Goal: Information Seeking & Learning: Learn about a topic

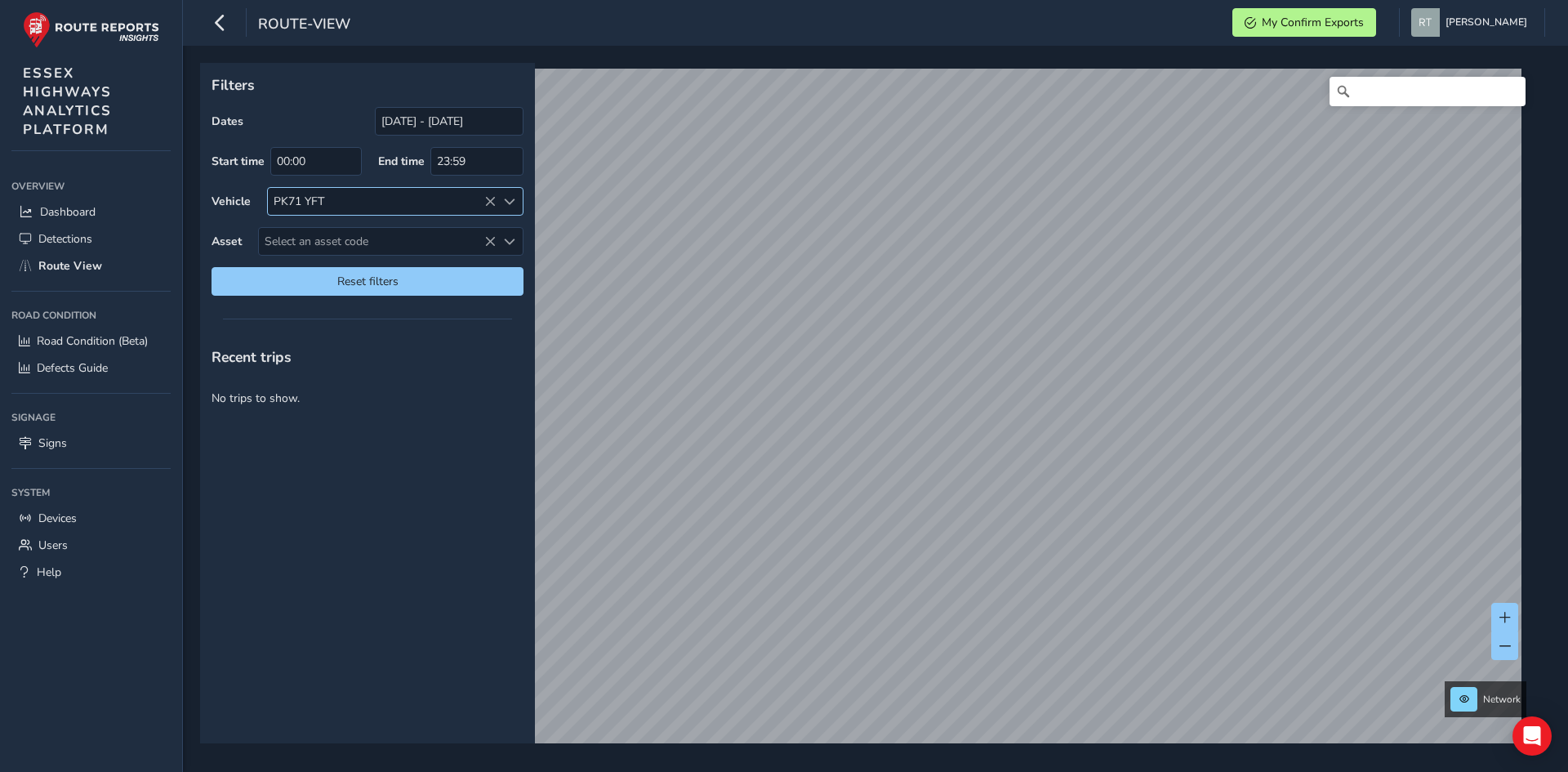
click at [490, 198] on icon at bounding box center [490, 202] width 11 height 11
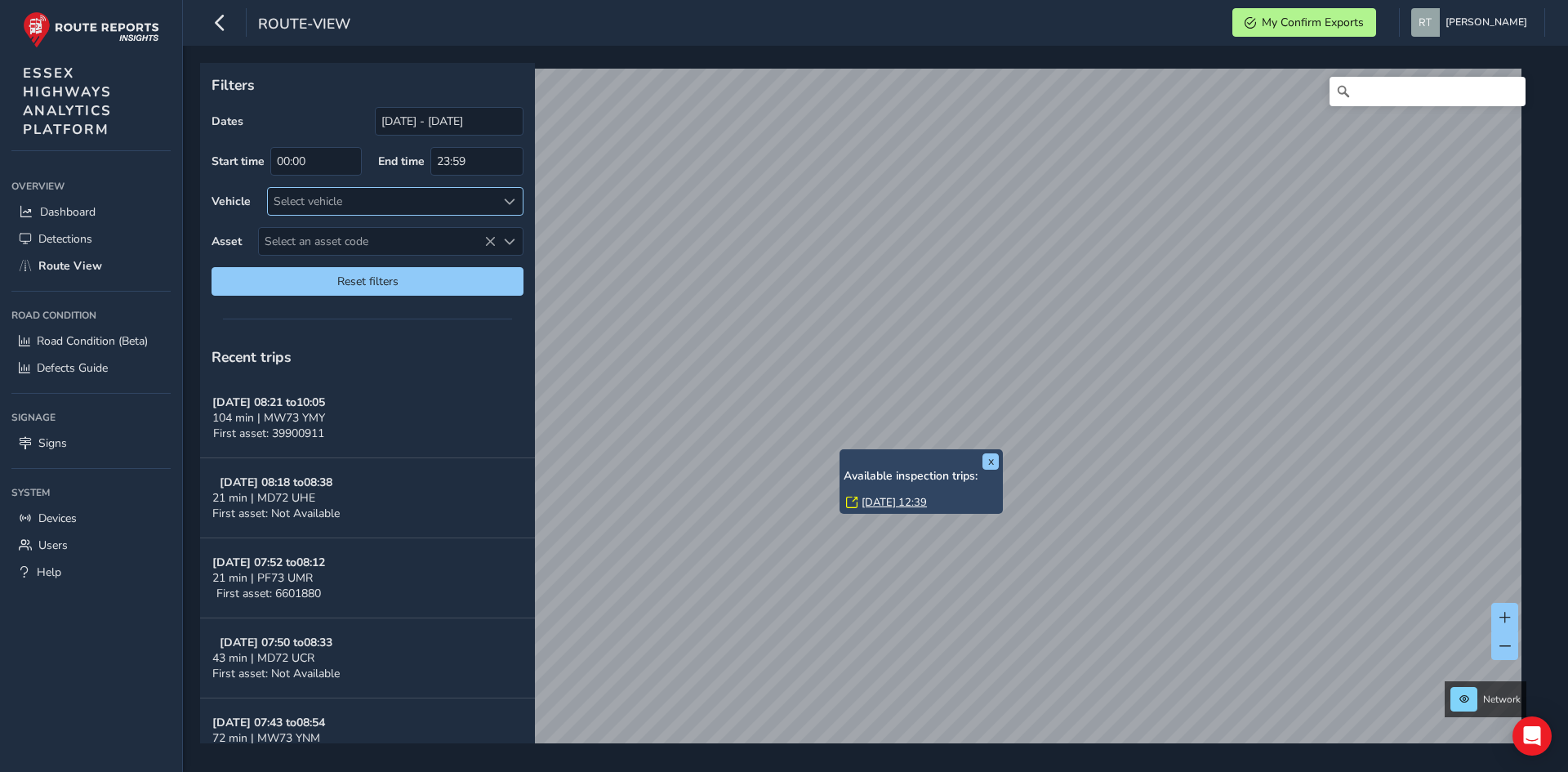
click at [871, 499] on link "[DATE] 12:39" at bounding box center [894, 502] width 65 height 15
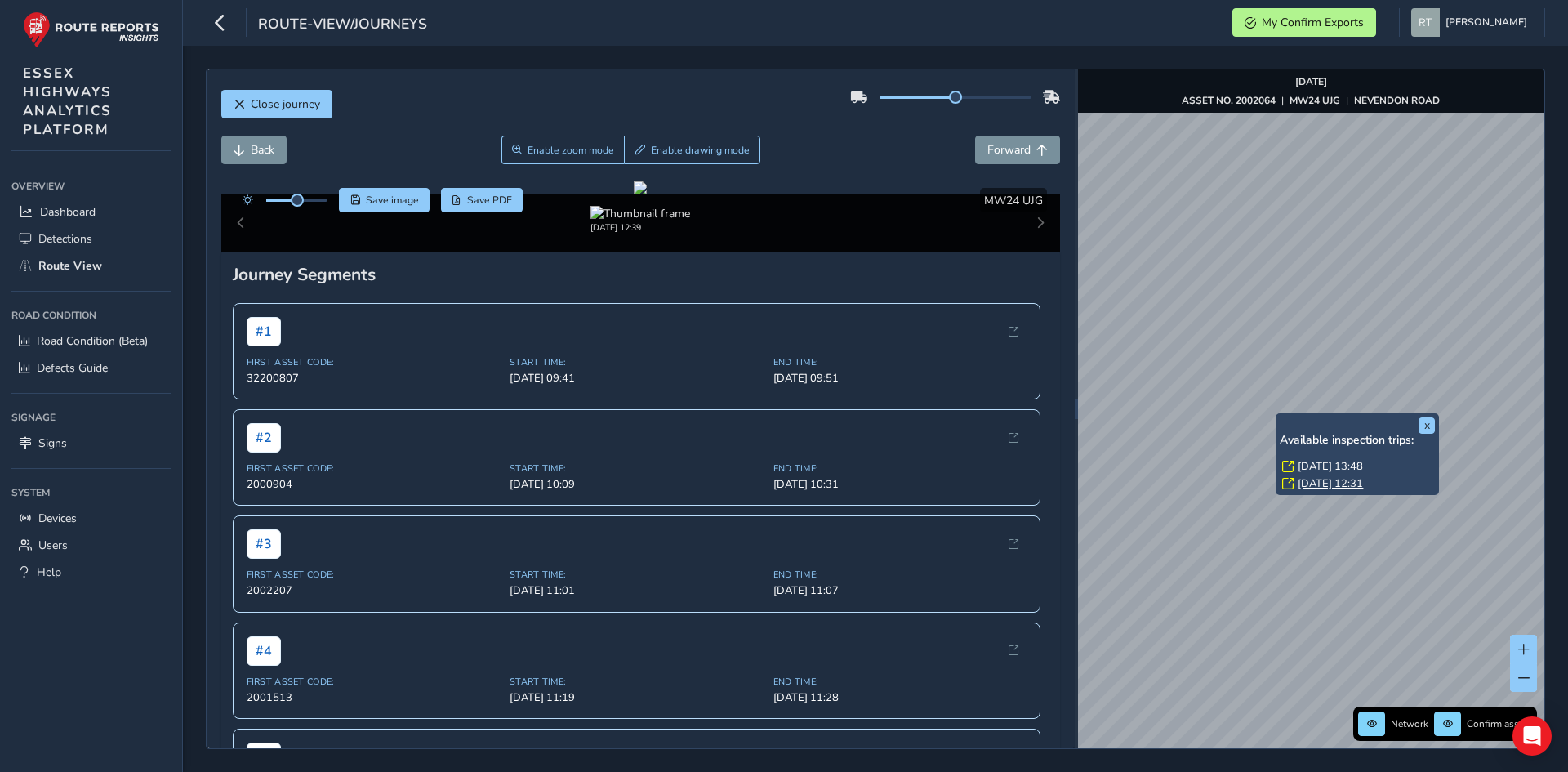
click at [1307, 469] on link "[DATE] 13:48" at bounding box center [1330, 466] width 65 height 15
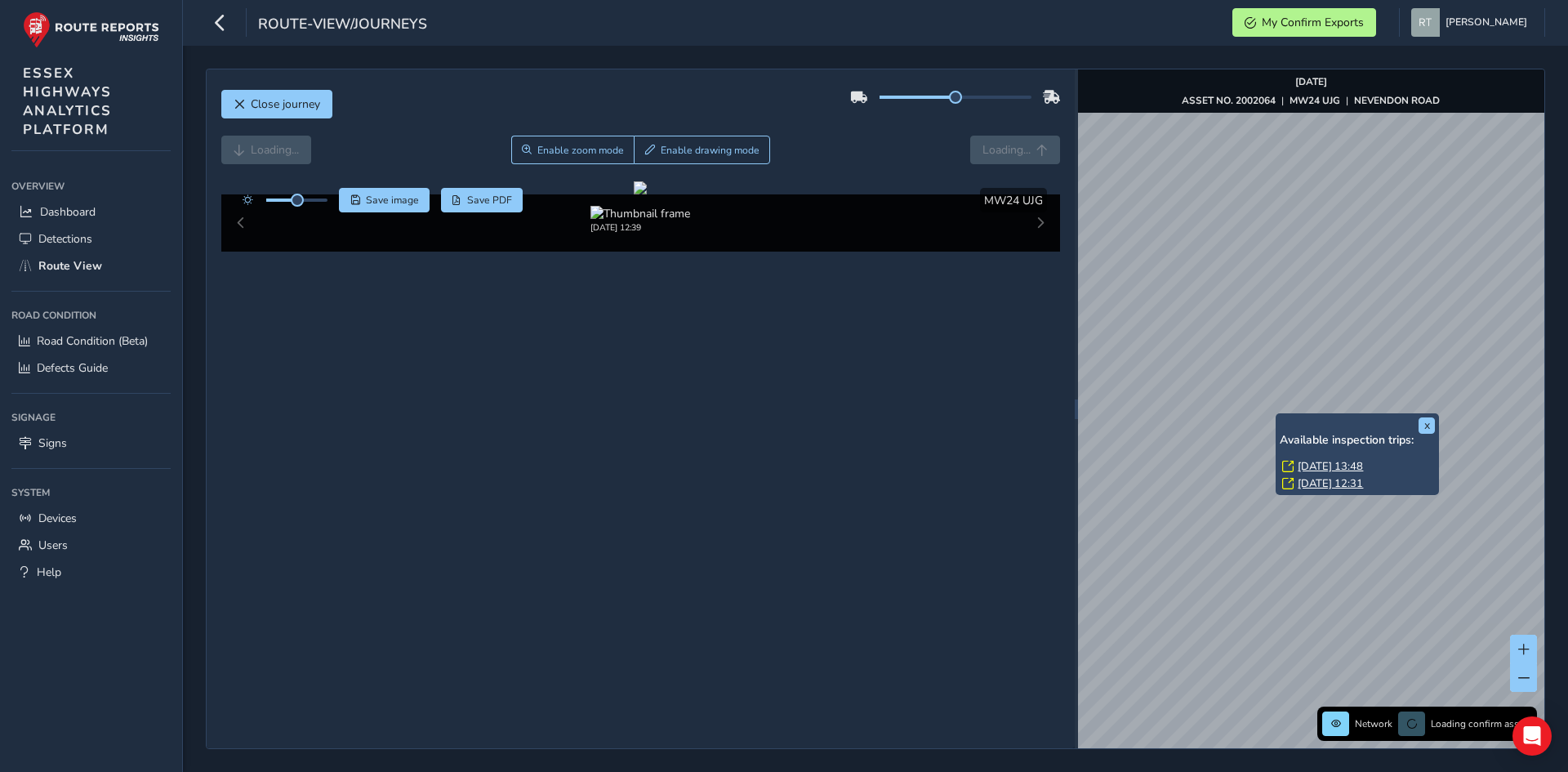
click at [1307, 462] on link "[DATE] 13:48" at bounding box center [1330, 466] width 65 height 15
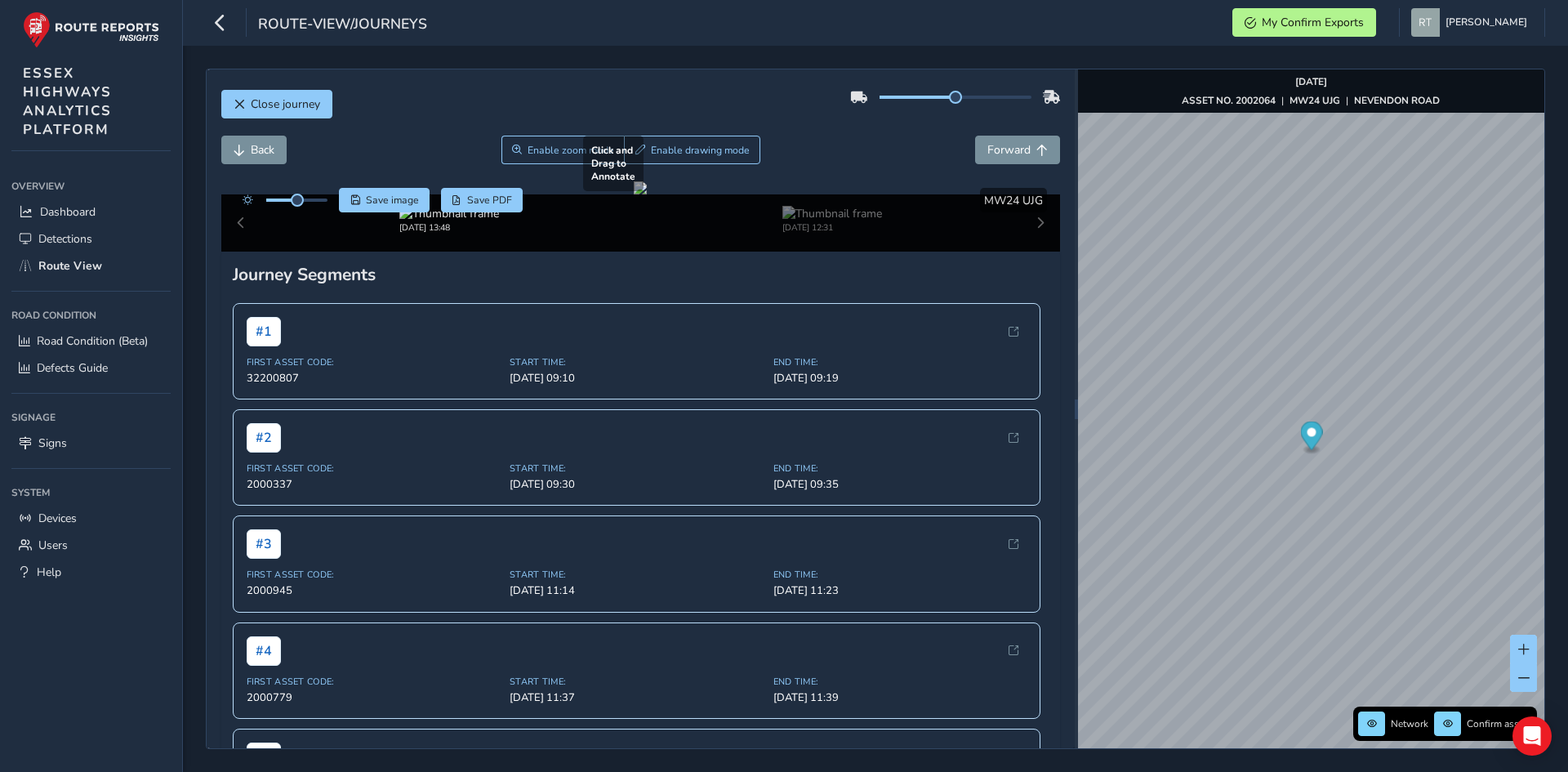
drag, startPoint x: 1003, startPoint y: 395, endPoint x: 947, endPoint y: 388, distance: 56.4
click at [647, 194] on div at bounding box center [640, 188] width 13 height 13
click at [574, 145] on span "Enable zoom mode" at bounding box center [571, 150] width 87 height 13
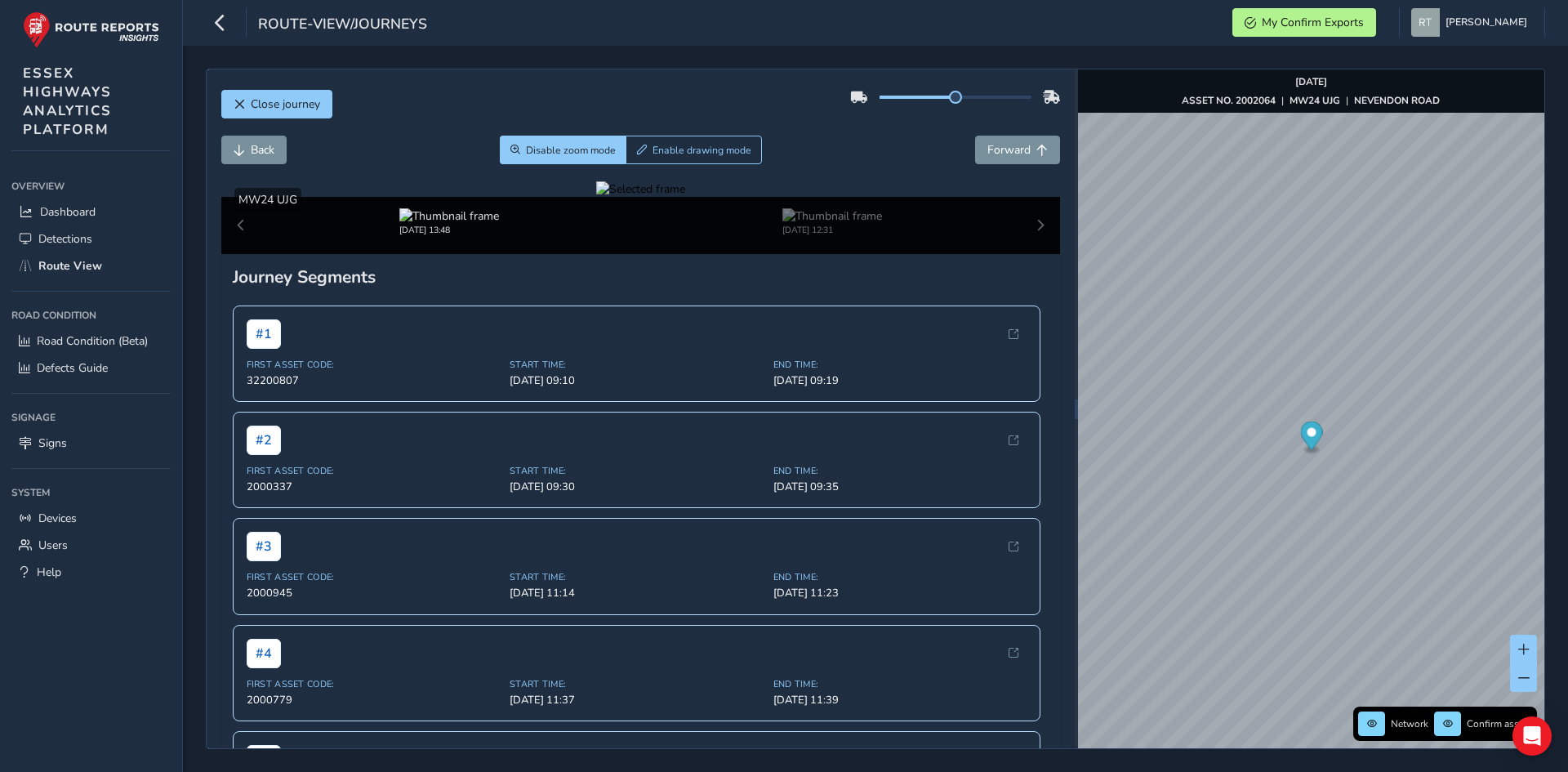
drag, startPoint x: 964, startPoint y: 402, endPoint x: 764, endPoint y: 411, distance: 200.2
click at [685, 197] on div at bounding box center [640, 189] width 89 height 16
drag, startPoint x: 755, startPoint y: 399, endPoint x: 891, endPoint y: 483, distance: 159.8
click at [891, 483] on img at bounding box center [532, 288] width 2352 height 1323
